Goal: Information Seeking & Learning: Understand process/instructions

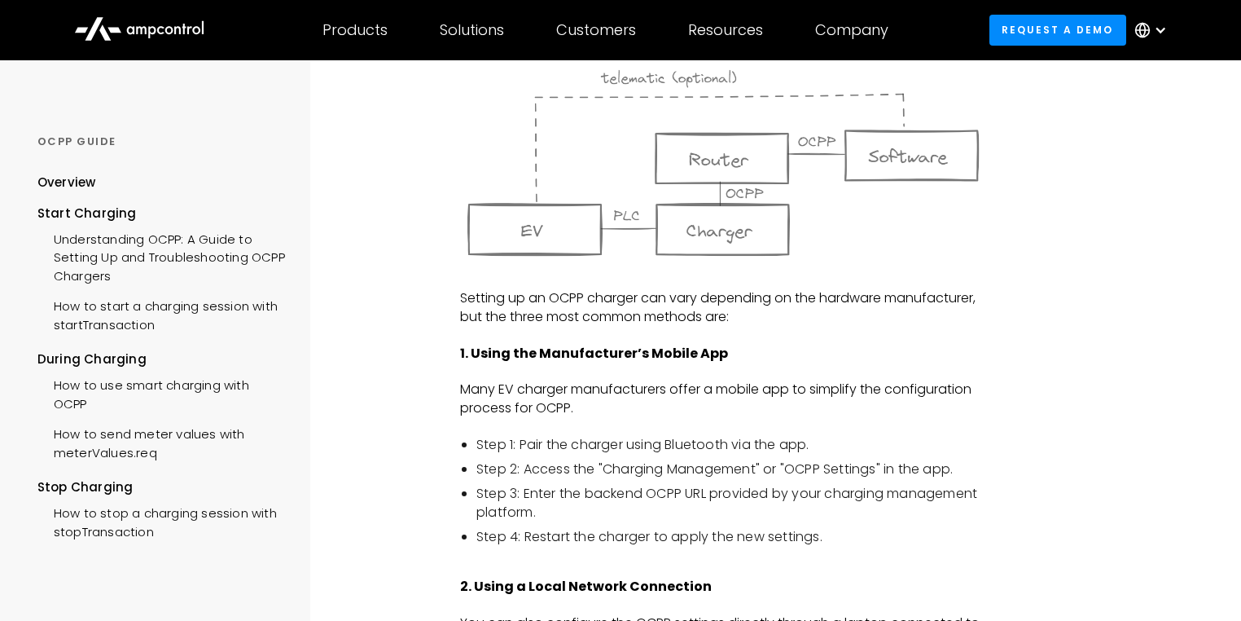
scroll to position [1173, 0]
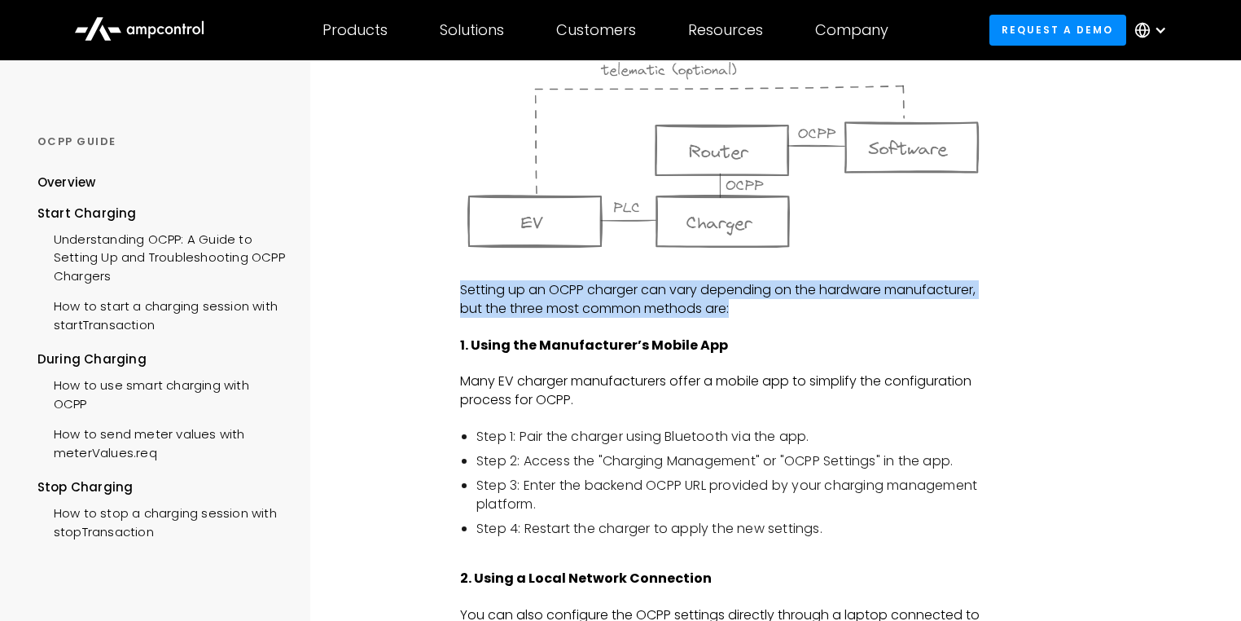
drag, startPoint x: 458, startPoint y: 284, endPoint x: 761, endPoint y: 307, distance: 303.0
copy p "Setting up an OCPP charger can vary depending on the hardware manufacturer, but…"
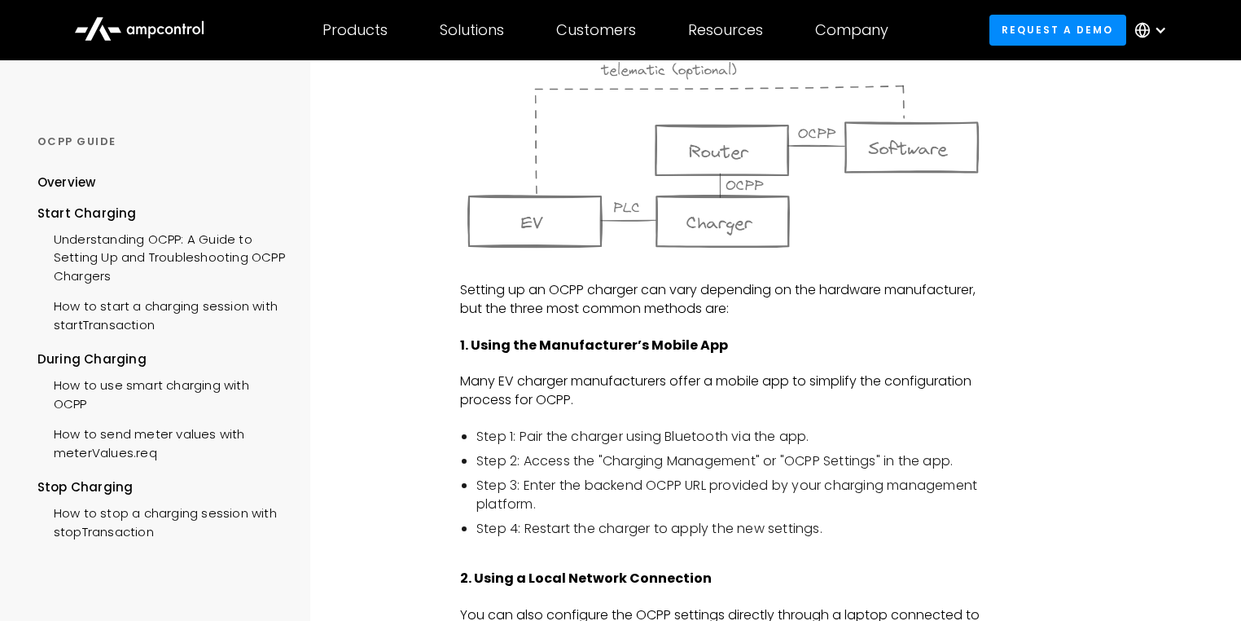
click at [821, 335] on p "‍" at bounding box center [723, 327] width 526 height 18
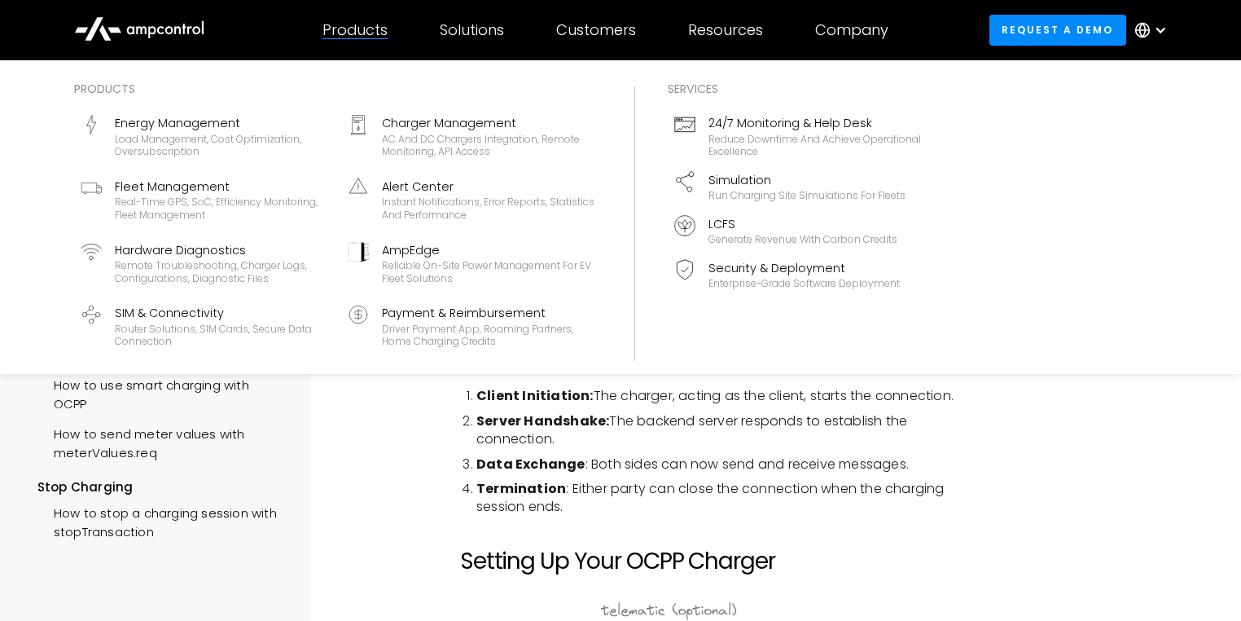
scroll to position [456, 0]
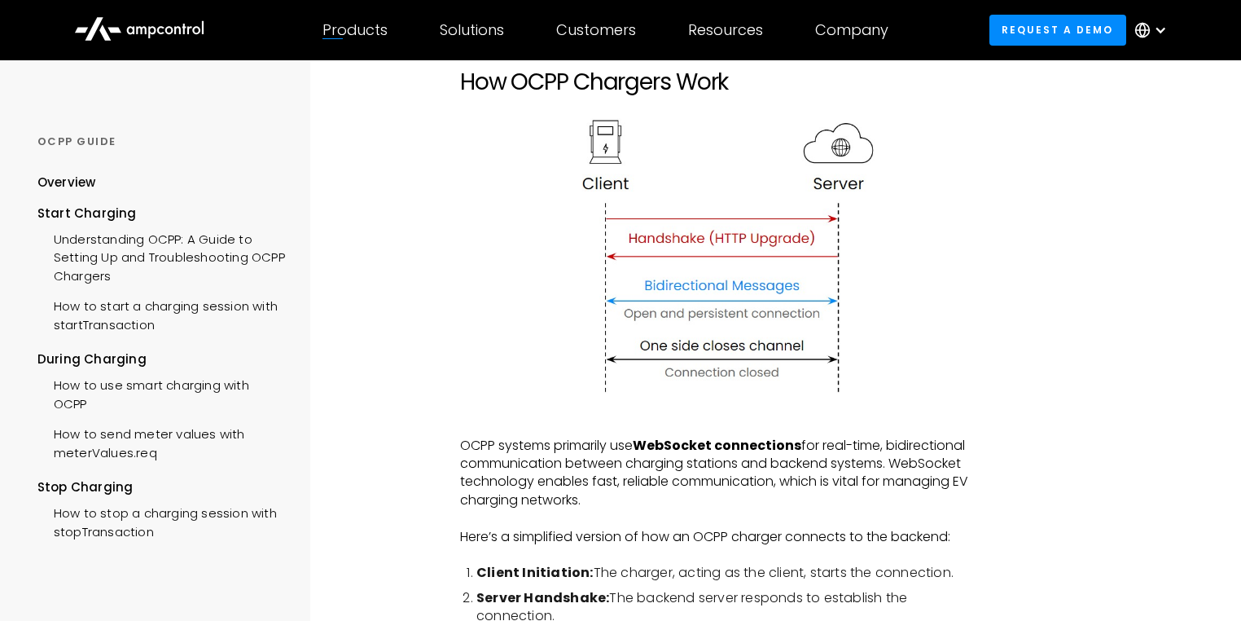
drag, startPoint x: 967, startPoint y: 469, endPoint x: 983, endPoint y: 472, distance: 15.8
click at [967, 469] on p "OCPP systems primarily use WebSocket connections for real-time, bidirectional c…" at bounding box center [723, 472] width 526 height 73
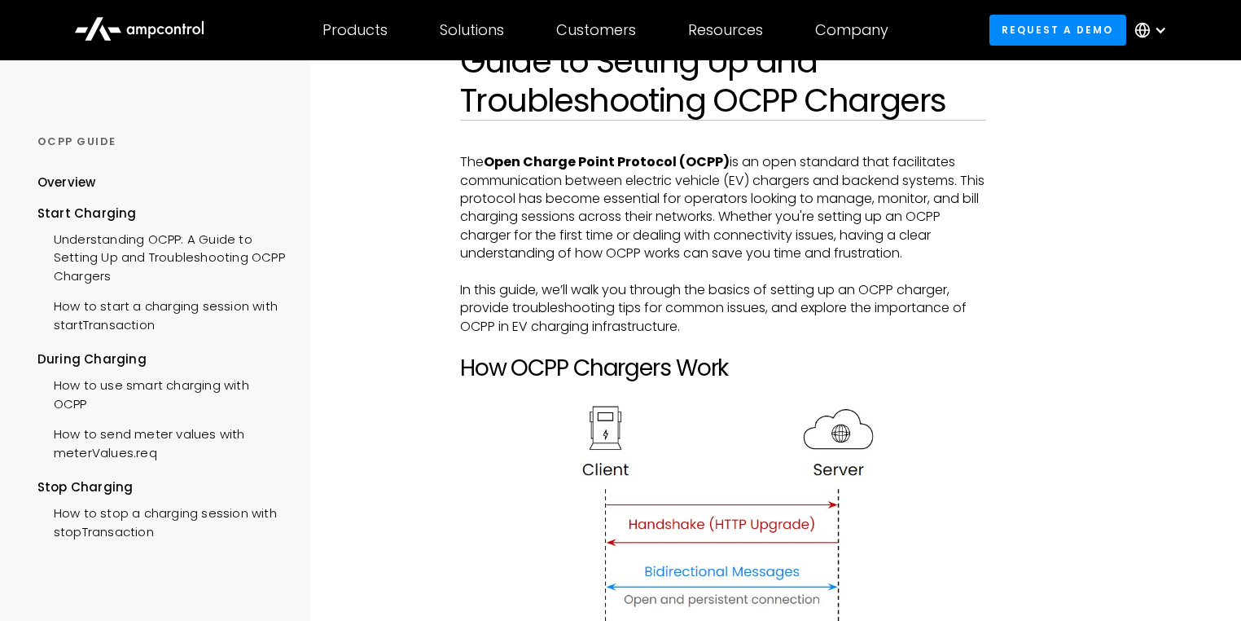
scroll to position [0, 0]
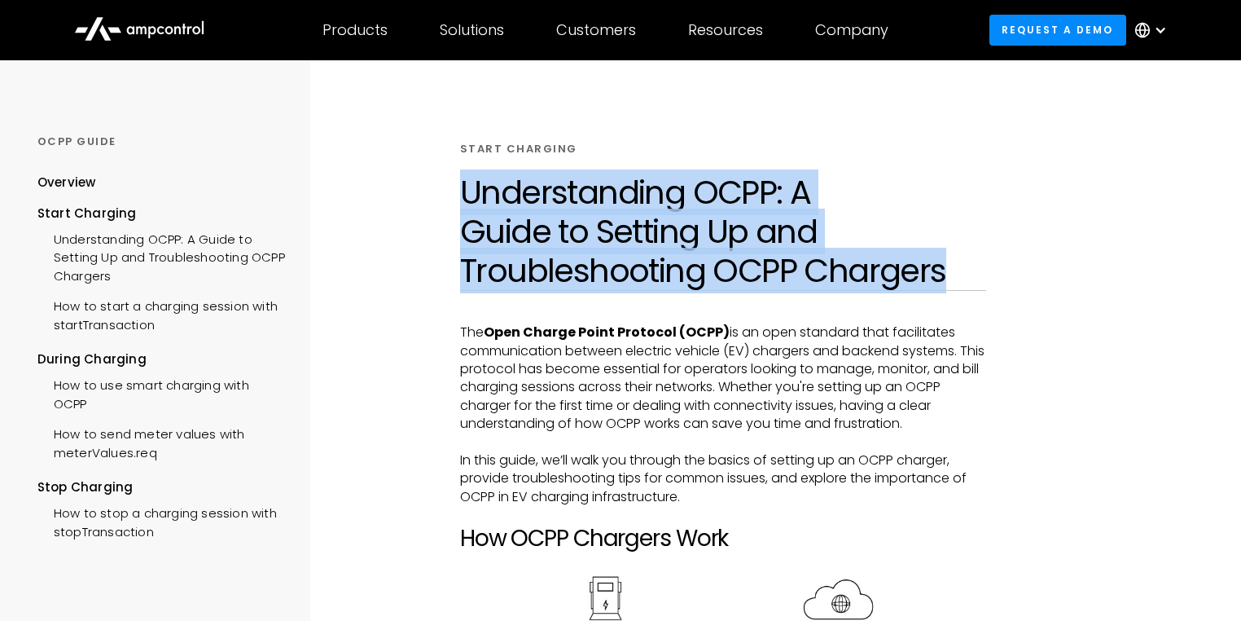
drag, startPoint x: 469, startPoint y: 185, endPoint x: 989, endPoint y: 279, distance: 527.9
copy h1 "Understanding OCPP: A Guide to Setting Up and Troubleshooting OCPP Chargers"
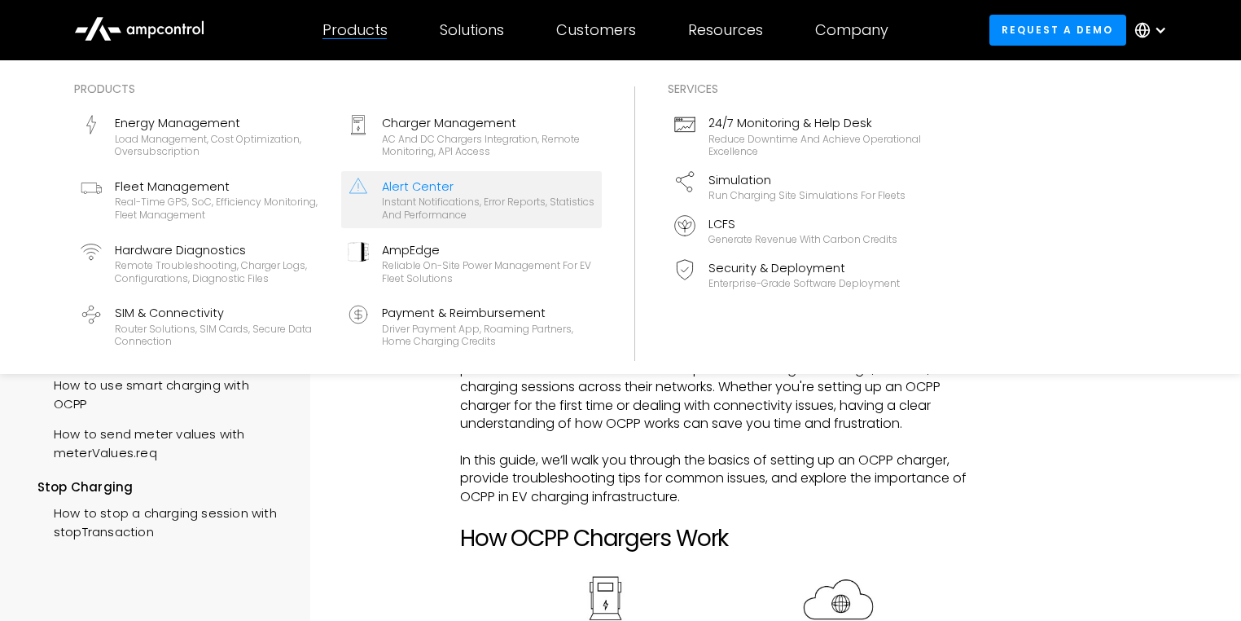
click at [493, 215] on div "Instant notifications, error reports, statistics and performance" at bounding box center [488, 207] width 213 height 25
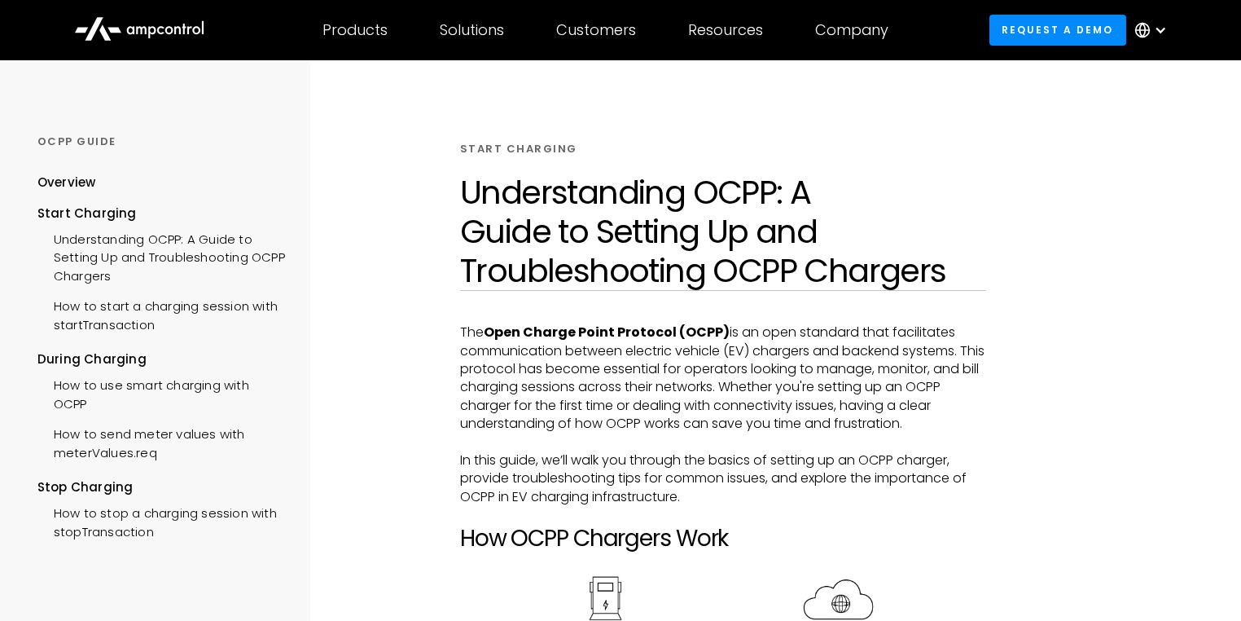
click at [463, 188] on h1 "Understanding OCPP: A Guide to Setting Up and Troubleshooting OCPP Chargers" at bounding box center [723, 231] width 526 height 117
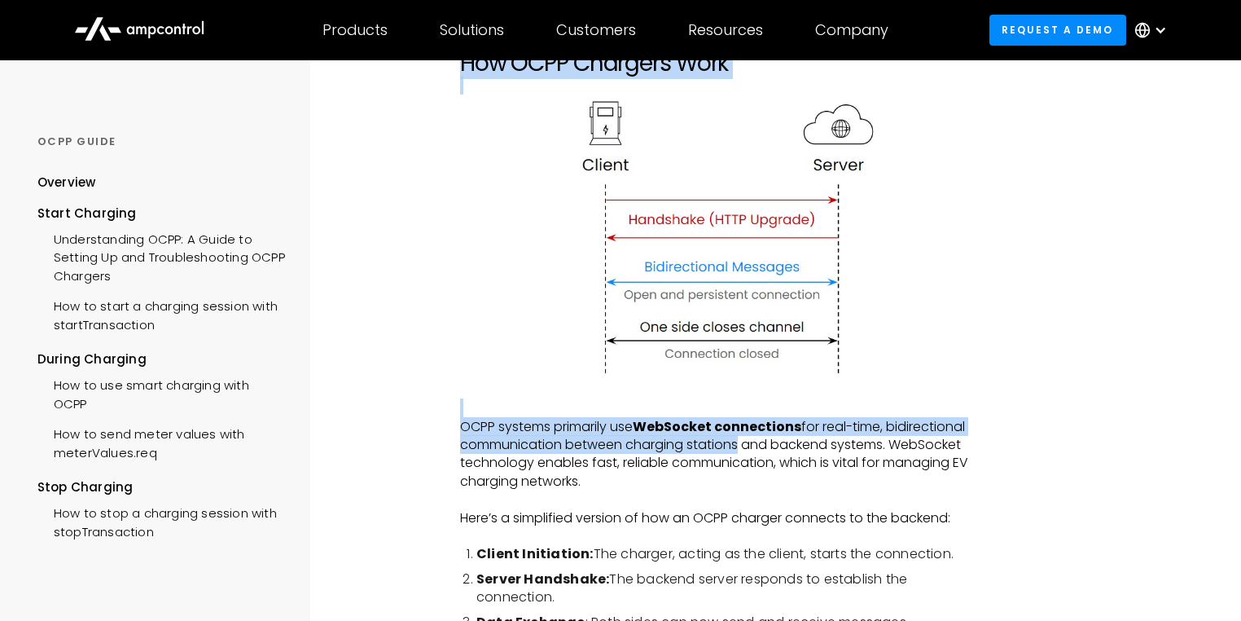
scroll to position [482, 0]
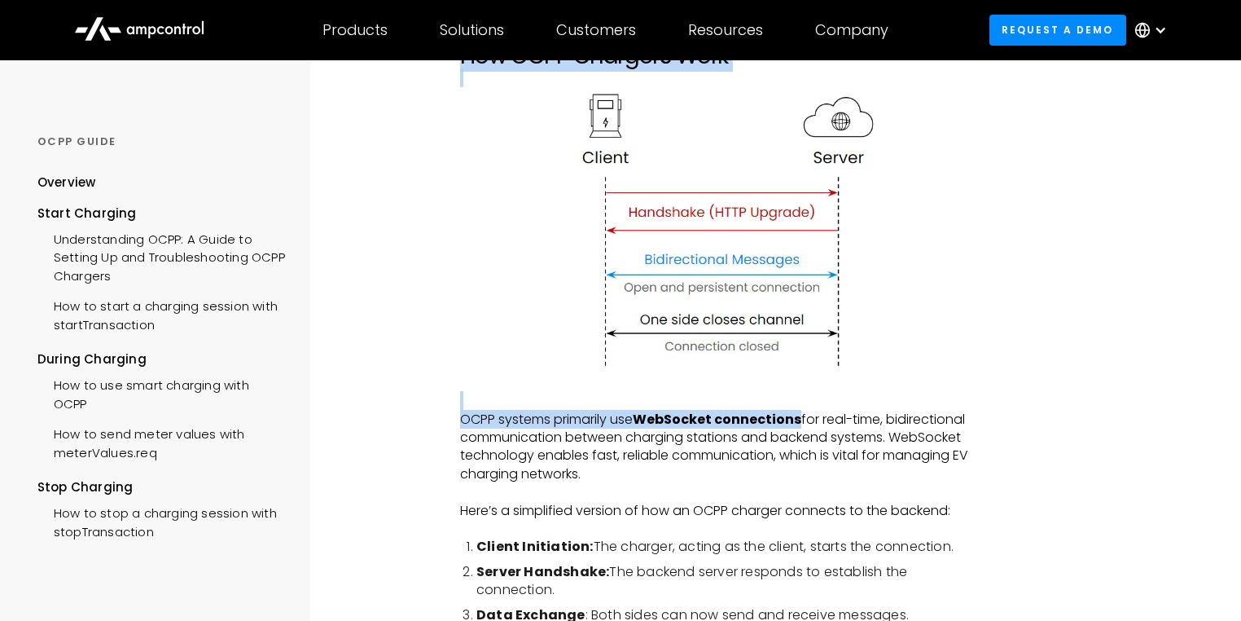
drag, startPoint x: 462, startPoint y: 327, endPoint x: 801, endPoint y: 412, distance: 350.0
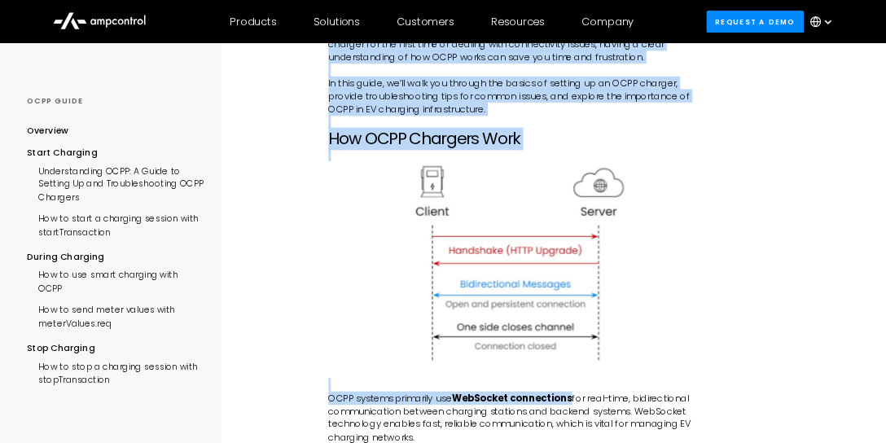
scroll to position [287, 0]
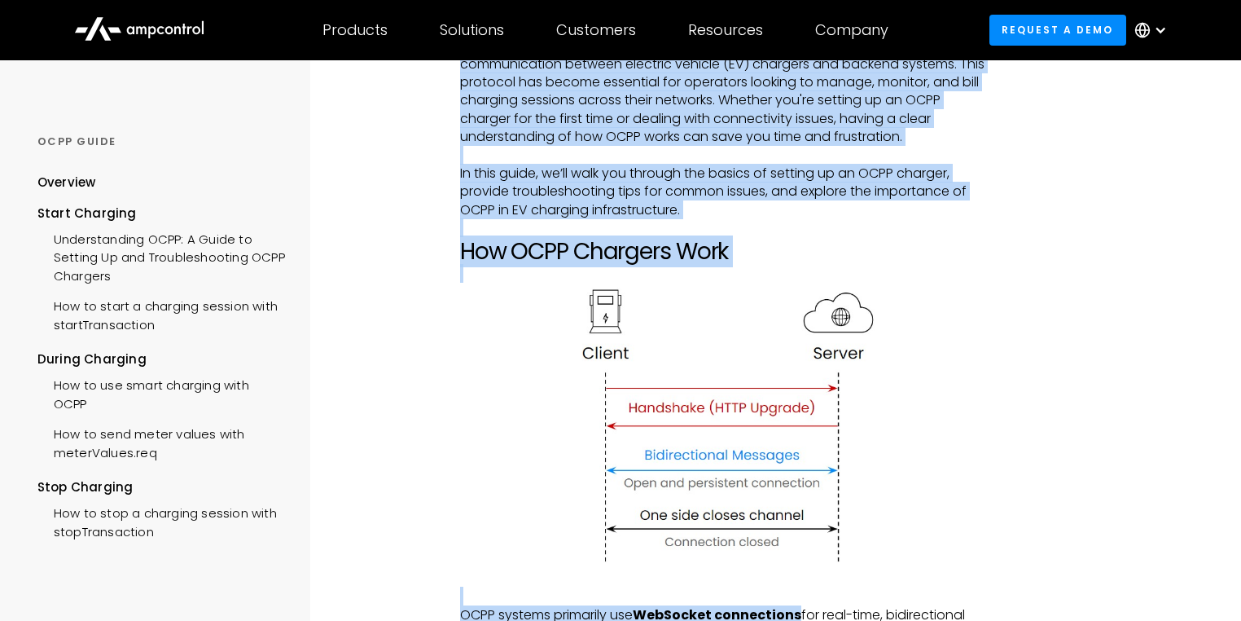
click at [737, 243] on h2 "How OCPP Chargers Work" at bounding box center [723, 252] width 526 height 28
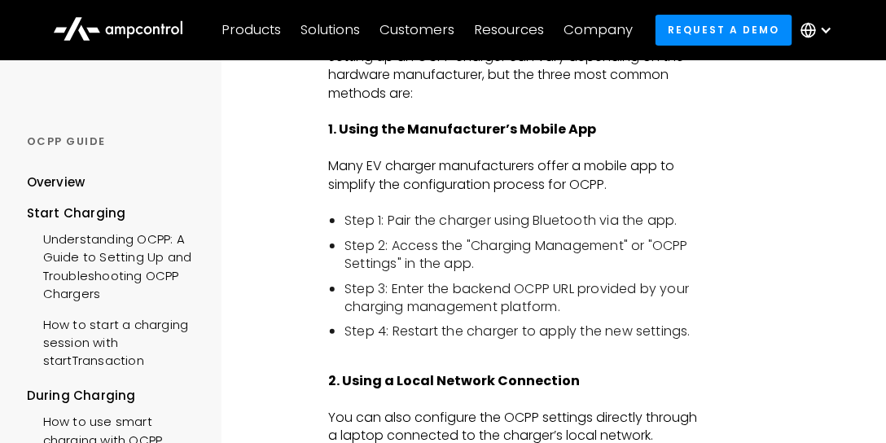
scroll to position [1450, 0]
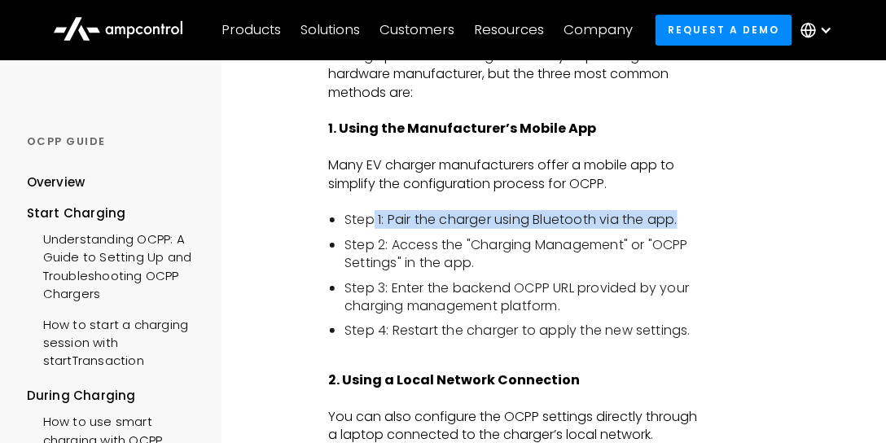
drag, startPoint x: 681, startPoint y: 216, endPoint x: 370, endPoint y: 221, distance: 311.1
click at [371, 221] on li "Step 1: Pair the charger using Bluetooth via the app." at bounding box center [524, 220] width 360 height 18
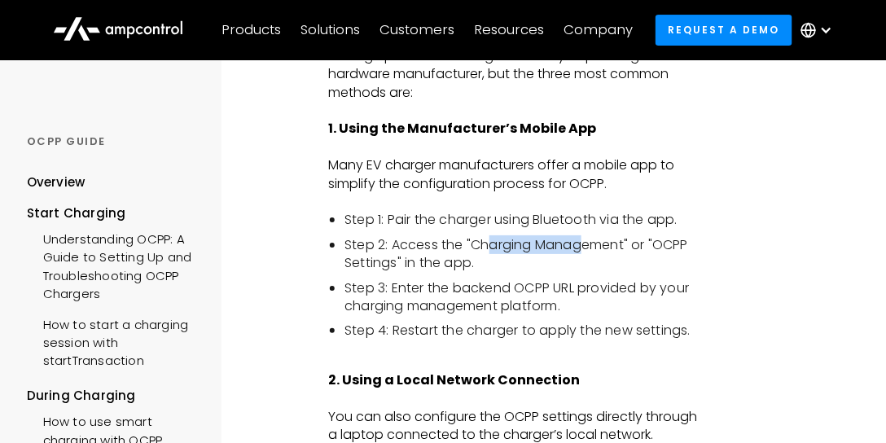
drag, startPoint x: 486, startPoint y: 242, endPoint x: 586, endPoint y: 230, distance: 100.1
click at [586, 230] on ul "Step 1: Pair the charger using Bluetooth via the app. Step 2: Access the "Charg…" at bounding box center [516, 275] width 376 height 129
drag, startPoint x: 396, startPoint y: 260, endPoint x: 658, endPoint y: 251, distance: 262.4
click at [658, 251] on li "Step 2: Access the "Charging Management" or "OCPP Settings" in the app." at bounding box center [524, 254] width 360 height 37
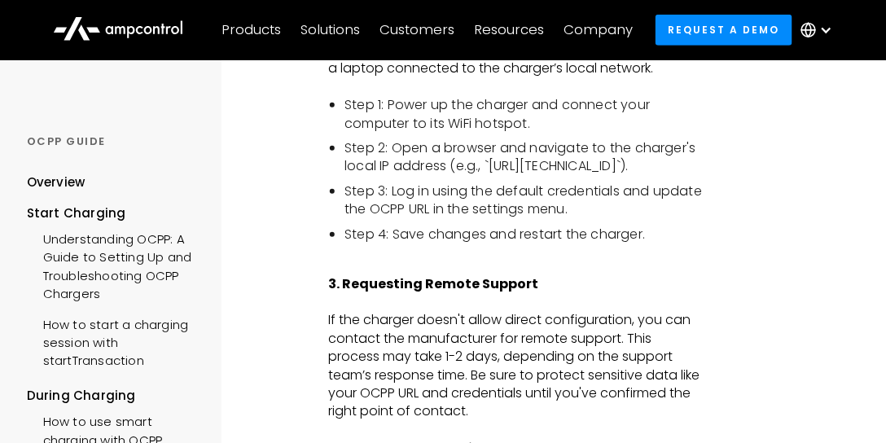
scroll to position [1822, 0]
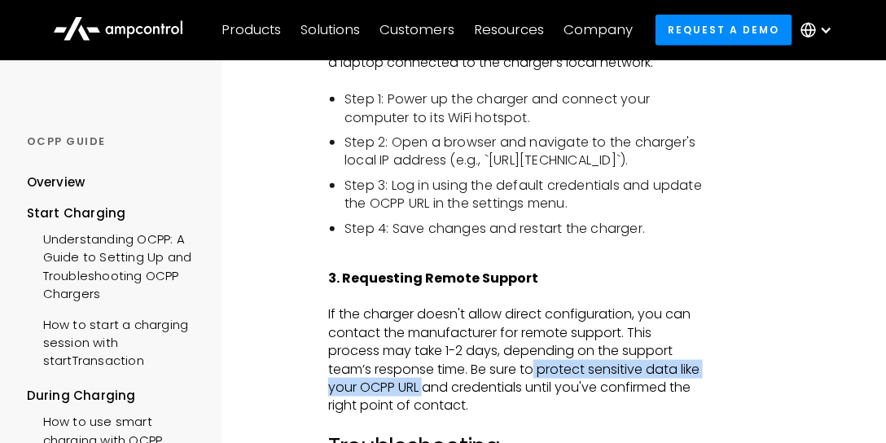
drag, startPoint x: 538, startPoint y: 368, endPoint x: 446, endPoint y: 392, distance: 95.0
click at [446, 392] on p "If the charger doesn't allow direct configuration, you can contact the manufact…" at bounding box center [516, 359] width 376 height 109
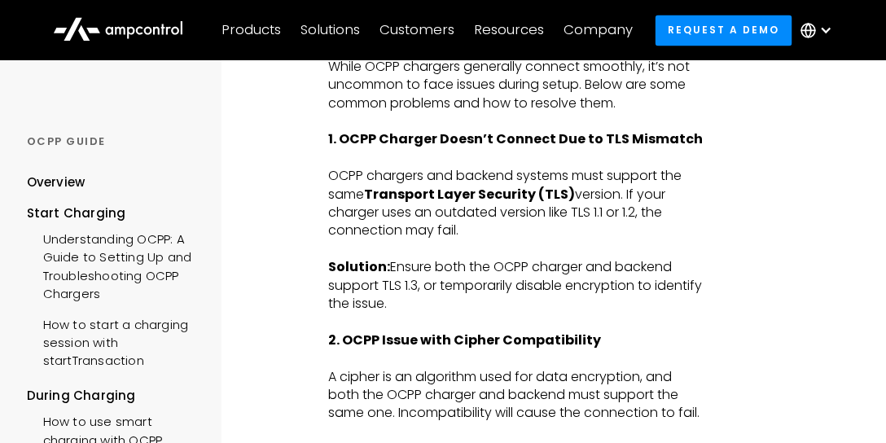
scroll to position [2473, 0]
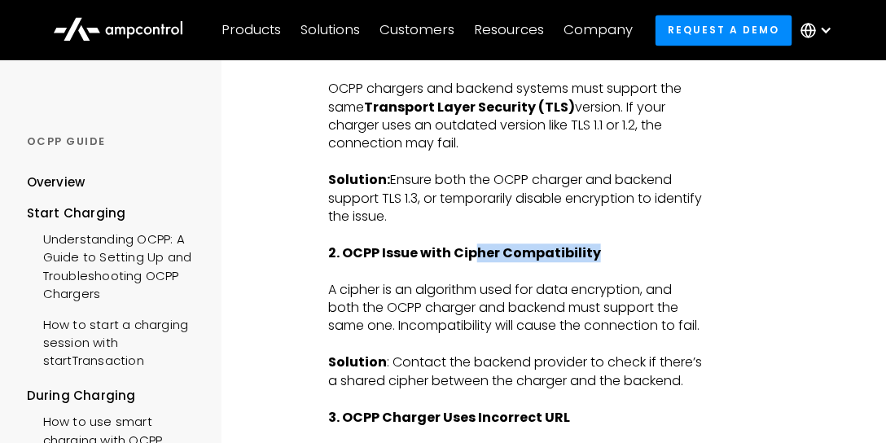
drag, startPoint x: 477, startPoint y: 253, endPoint x: 607, endPoint y: 253, distance: 129.5
click at [607, 253] on p "2. OCPP Issue with Cipher Compatibility" at bounding box center [516, 253] width 376 height 18
click at [612, 252] on p "2. OCPP Issue with Cipher Compatibility" at bounding box center [516, 253] width 376 height 18
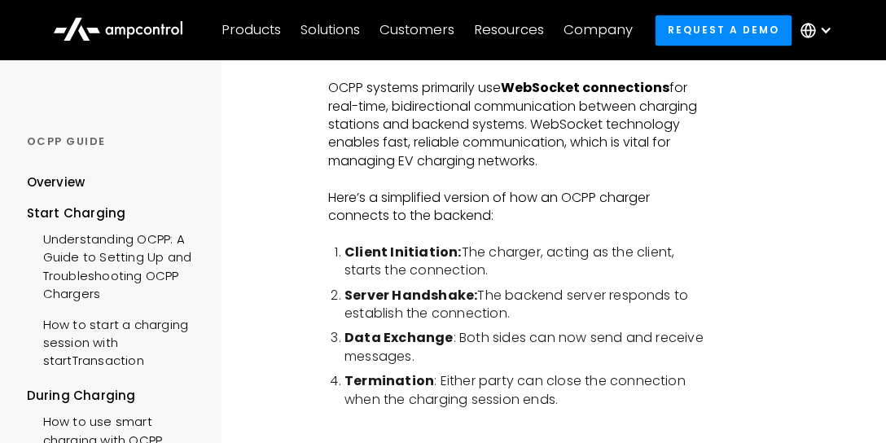
scroll to position [1024, 0]
